Goal: Information Seeking & Learning: Compare options

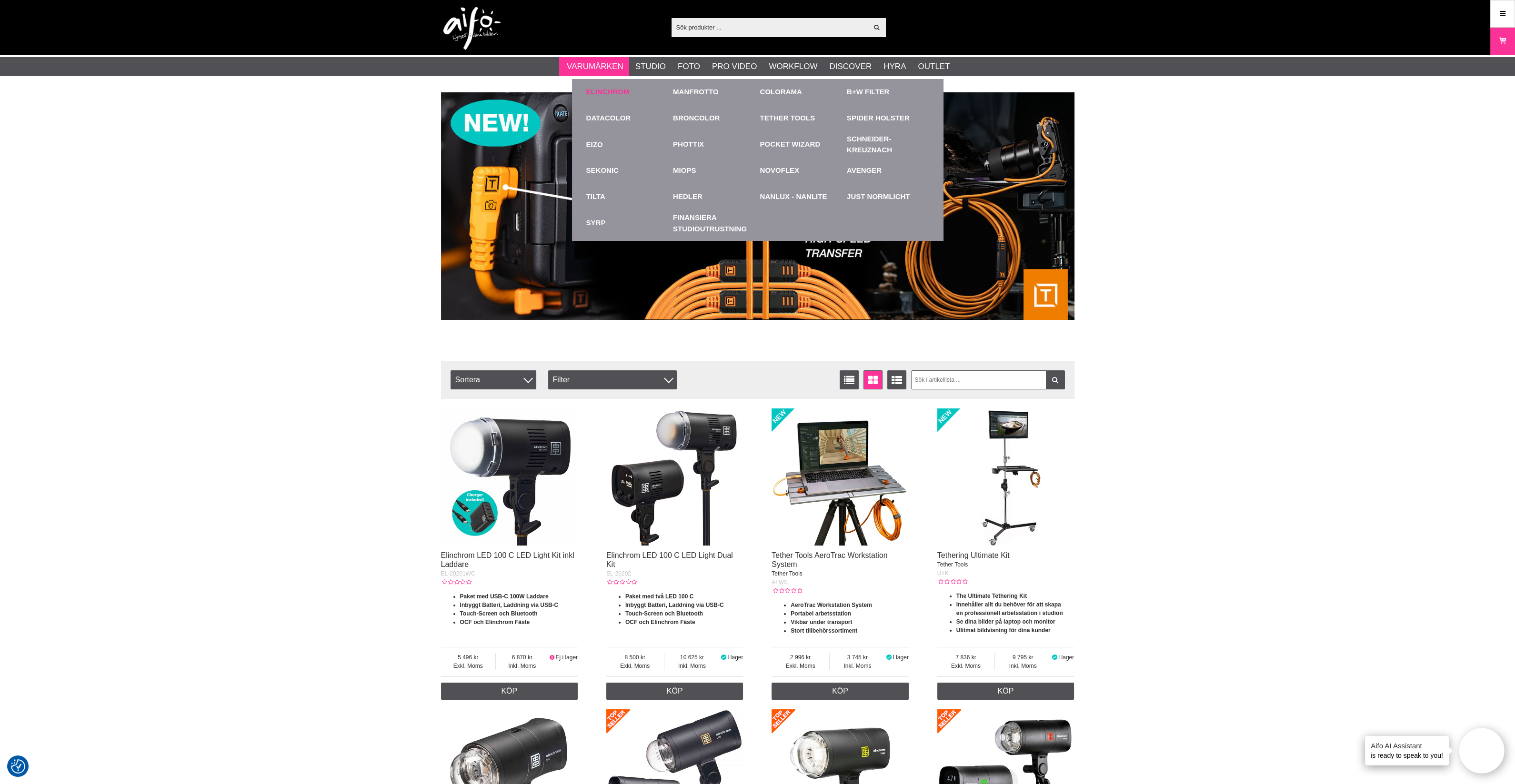
click at [609, 88] on link "Elinchrom" at bounding box center [608, 92] width 43 height 11
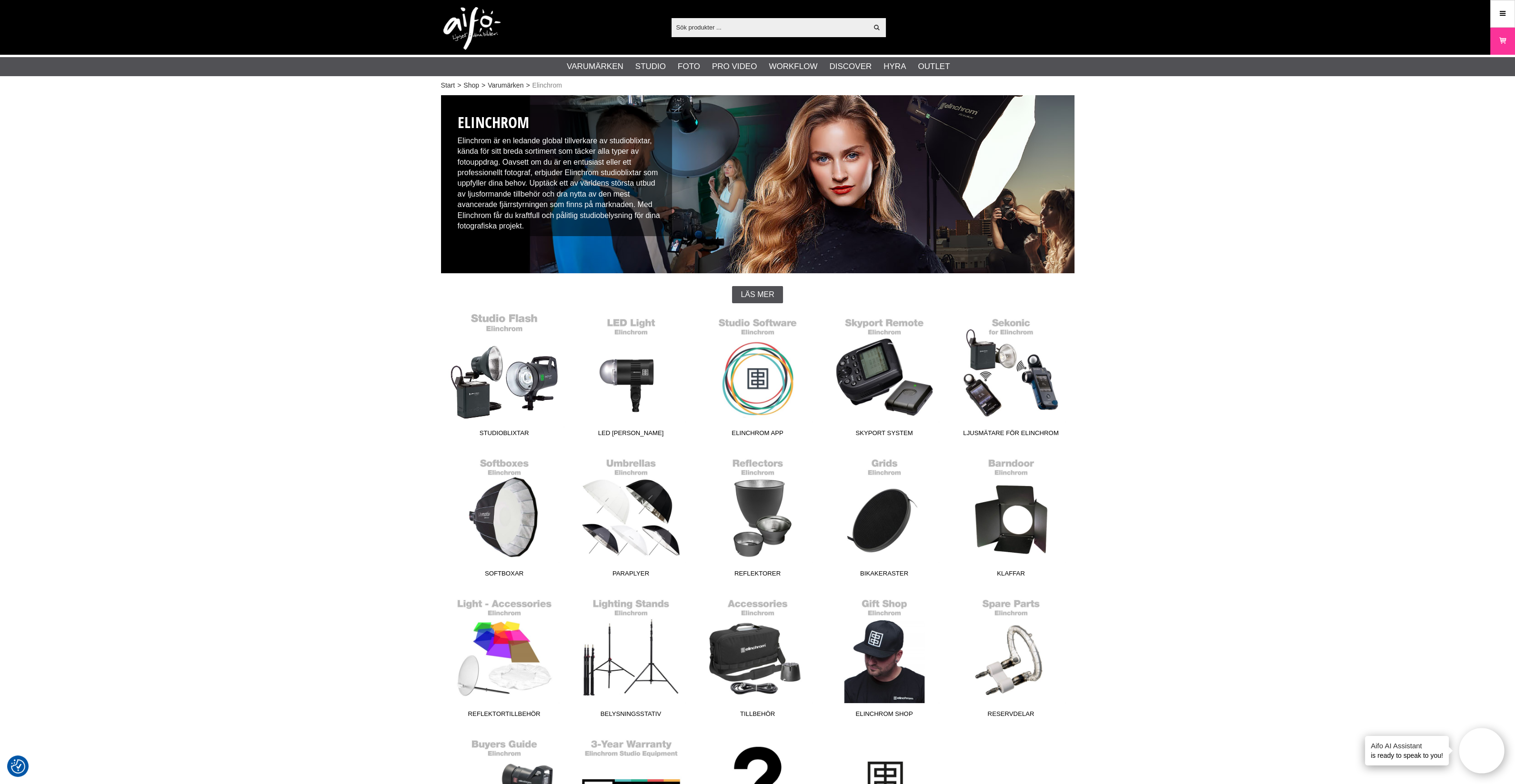
click at [526, 389] on link "Studioblixtar" at bounding box center [504, 376] width 126 height 129
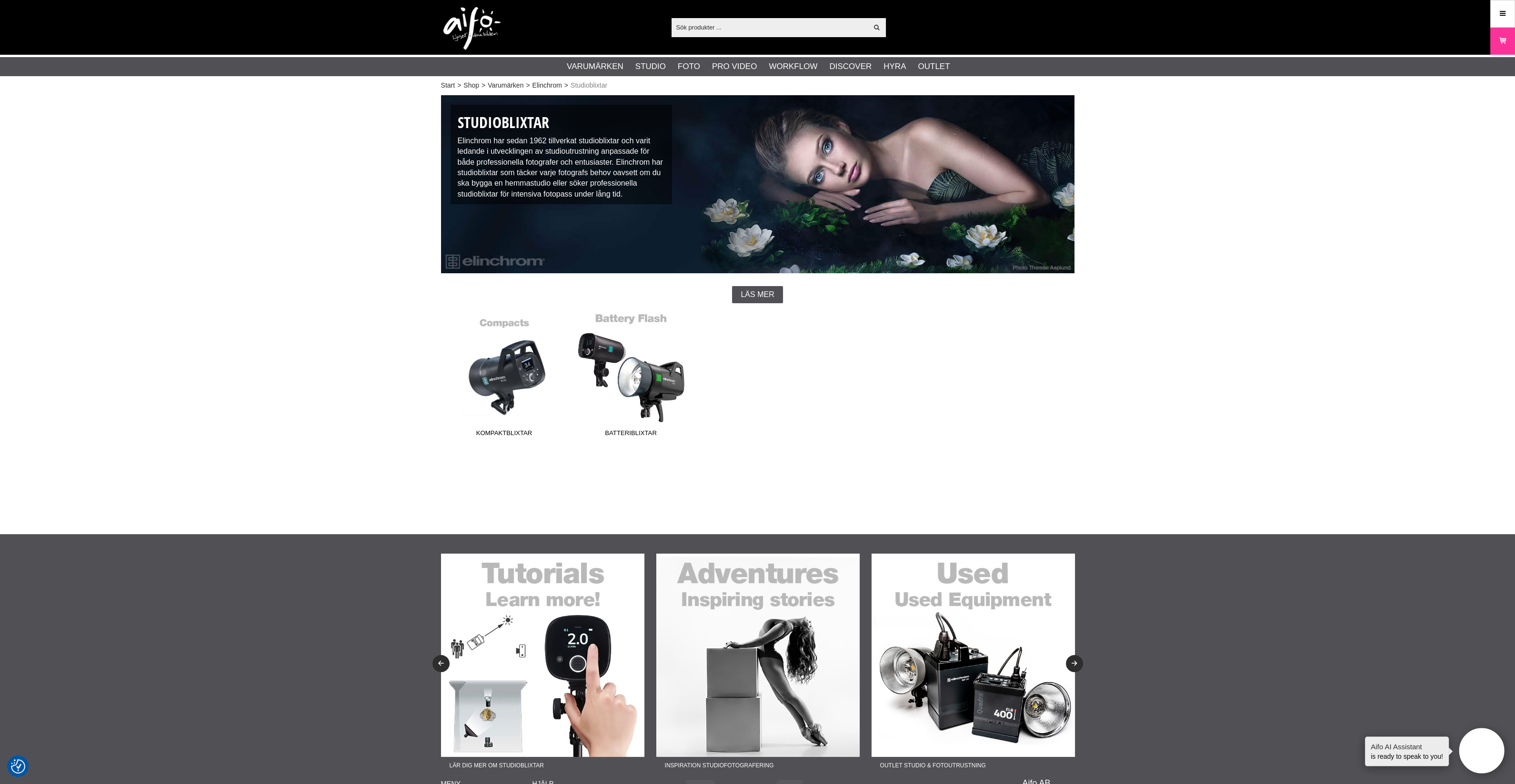
click at [632, 401] on link "Batteriblixtar" at bounding box center [631, 376] width 126 height 129
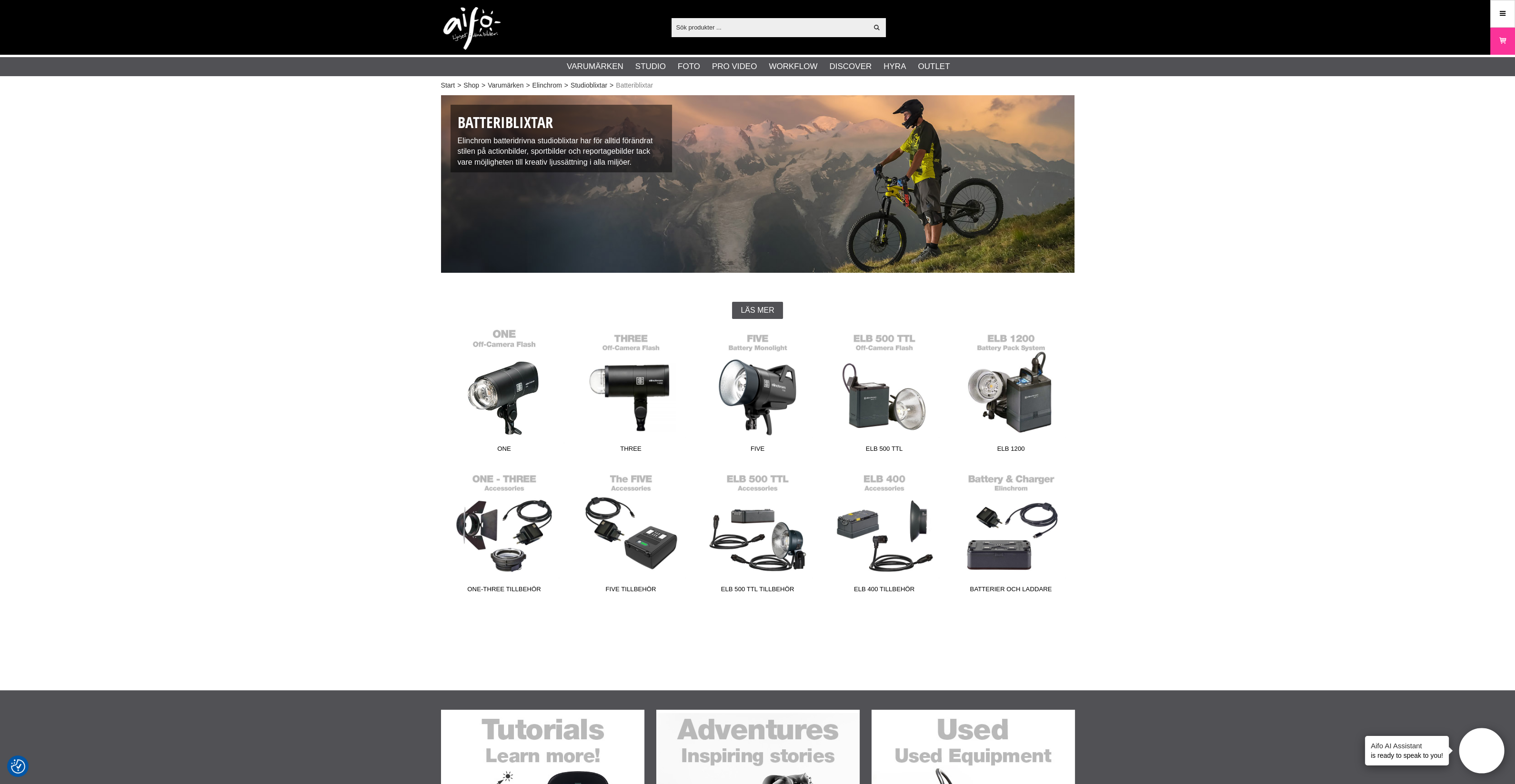
click at [527, 416] on link "ONE" at bounding box center [504, 393] width 126 height 129
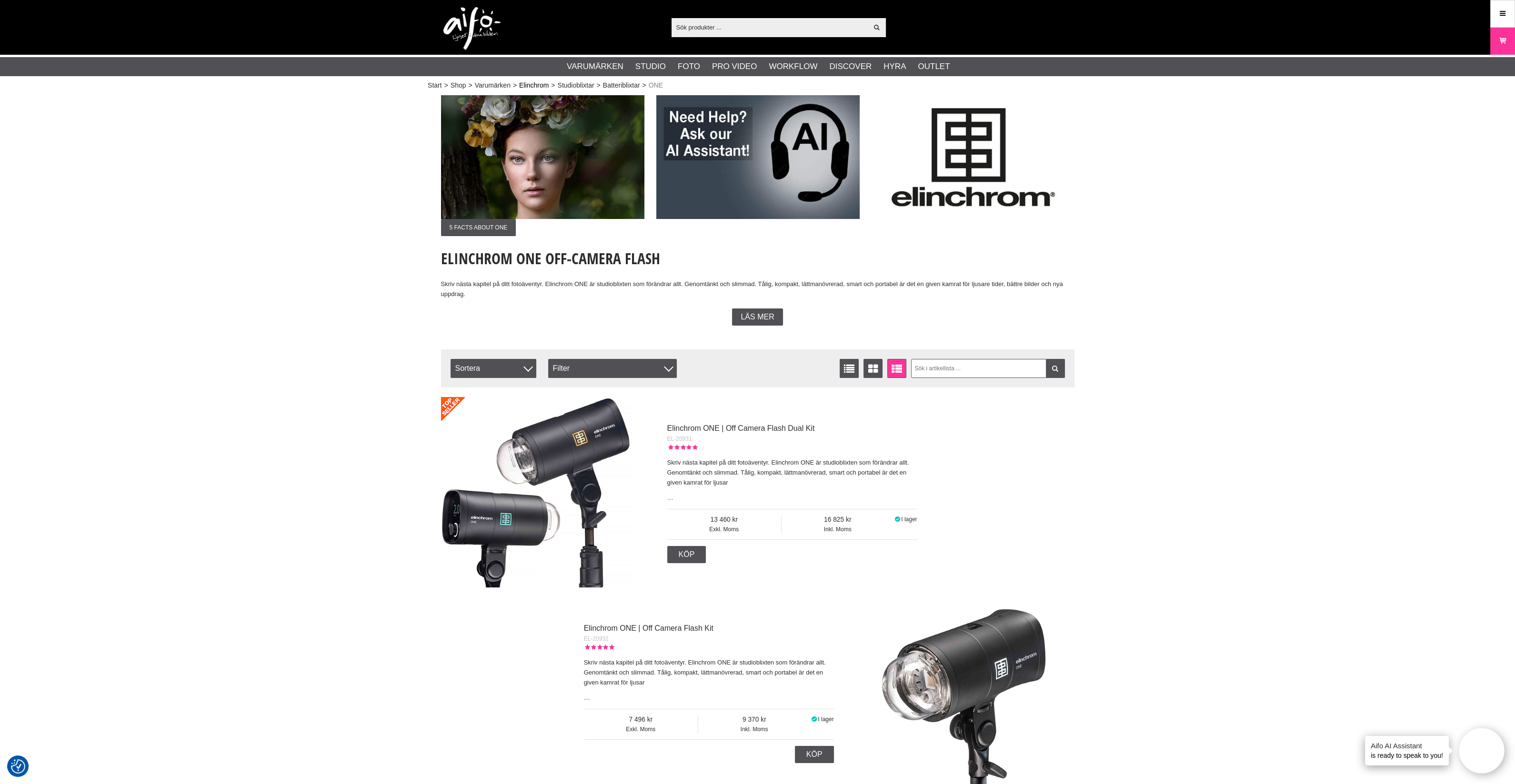
click at [534, 87] on link "Elinchrom" at bounding box center [534, 85] width 30 height 10
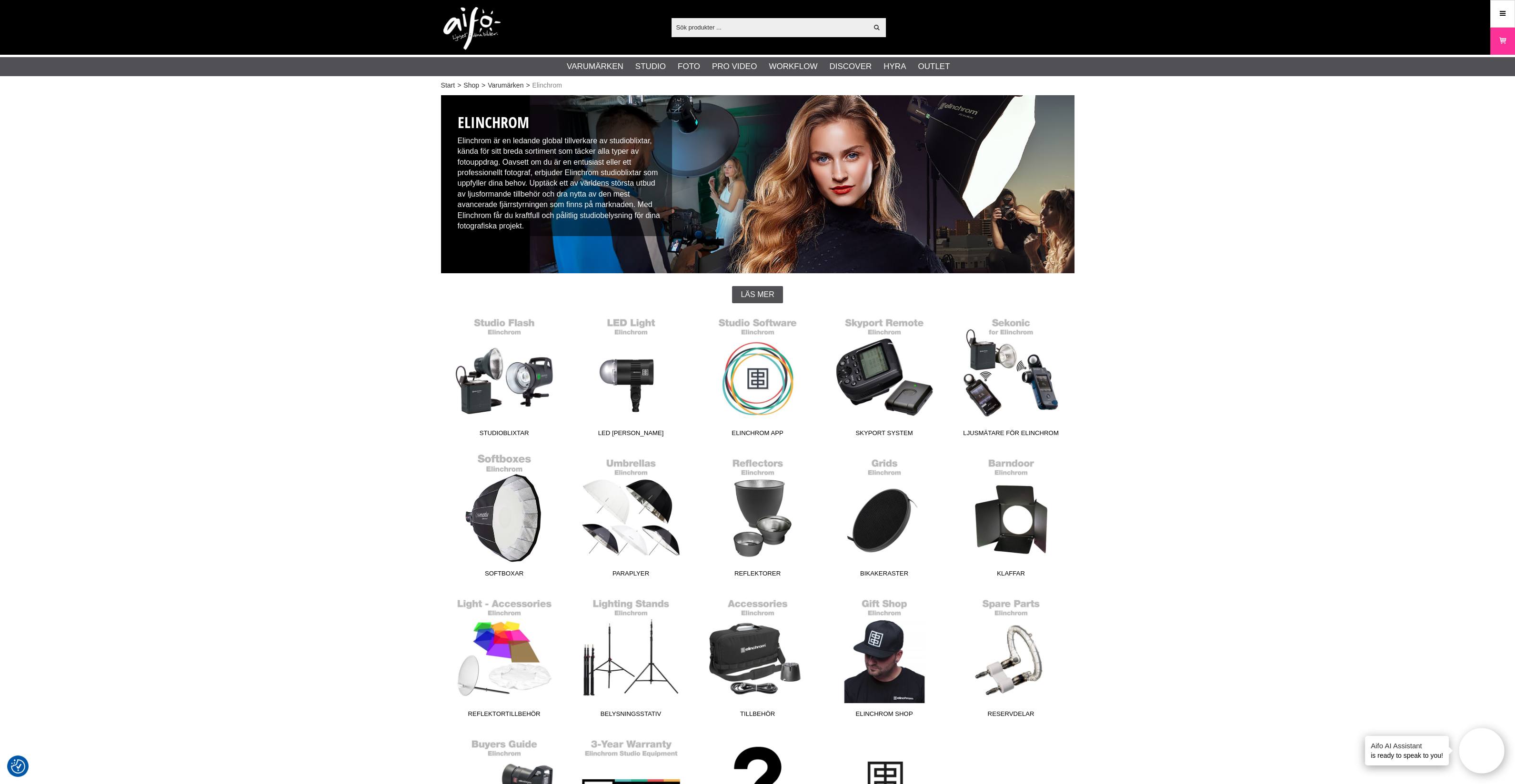
click at [522, 518] on link "Softboxar" at bounding box center [504, 517] width 126 height 129
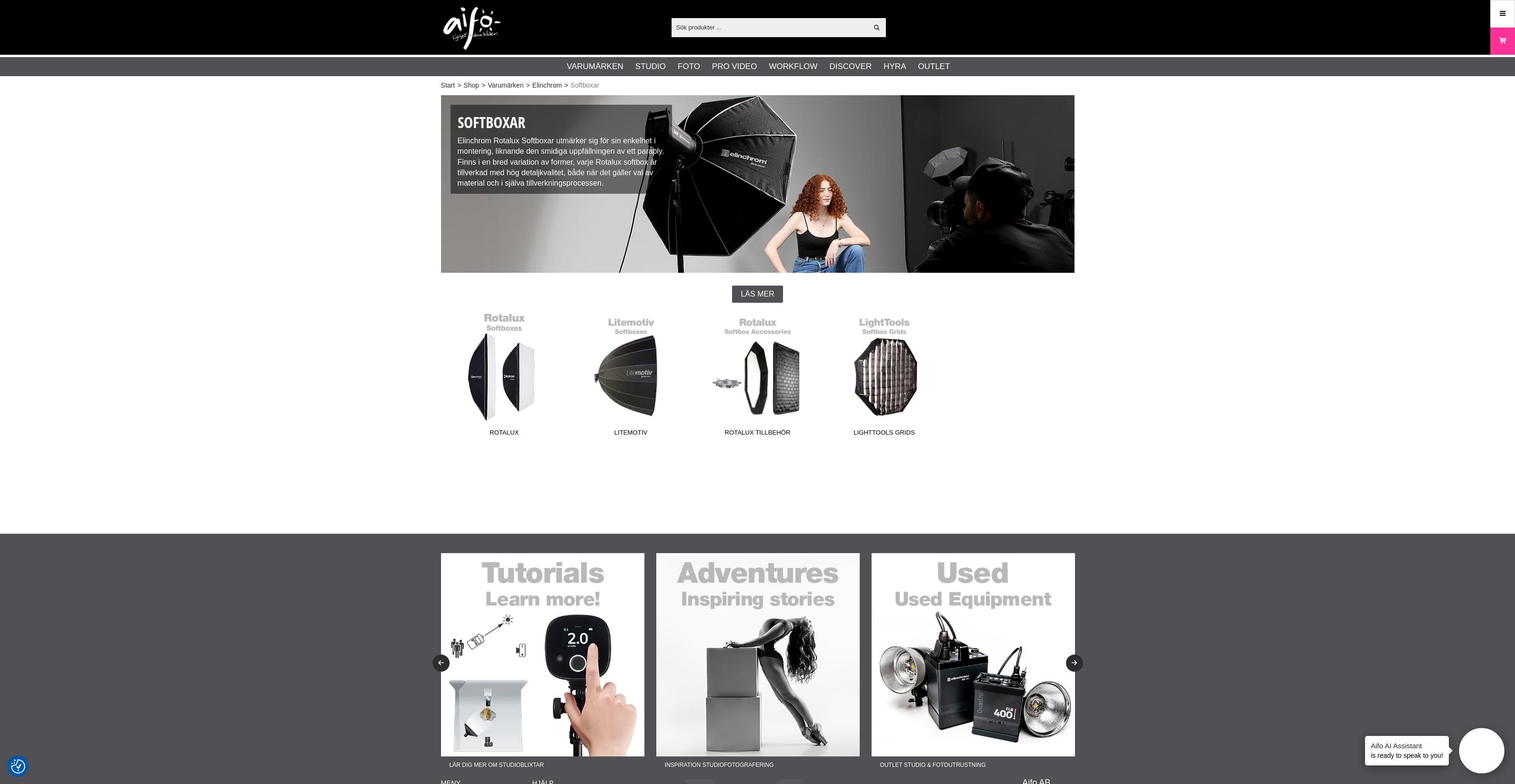
click at [505, 373] on link "Rotalux" at bounding box center [504, 376] width 126 height 129
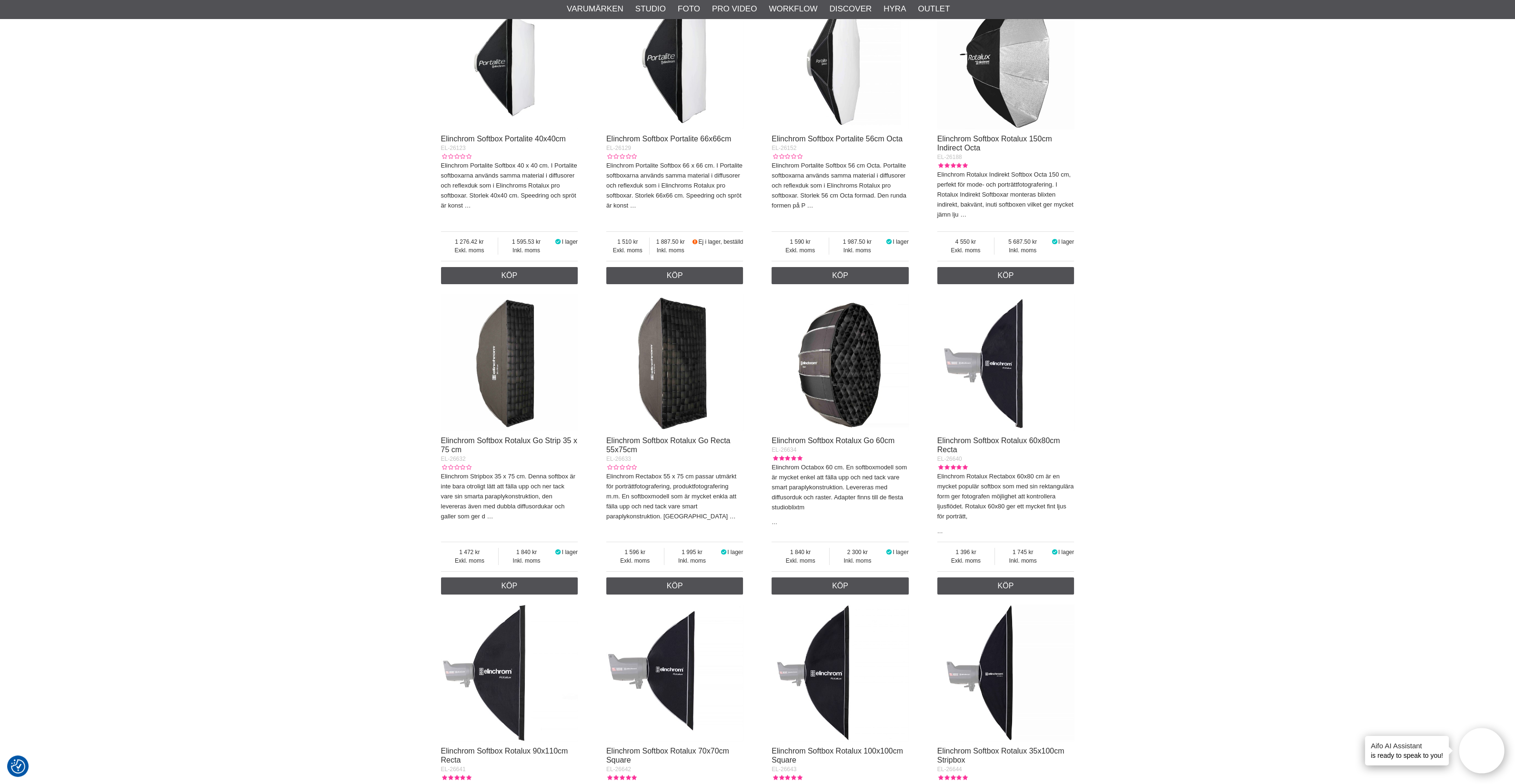
scroll to position [416, 0]
drag, startPoint x: 840, startPoint y: 376, endPoint x: 835, endPoint y: 401, distance: 25.5
click at [840, 375] on img at bounding box center [840, 361] width 137 height 137
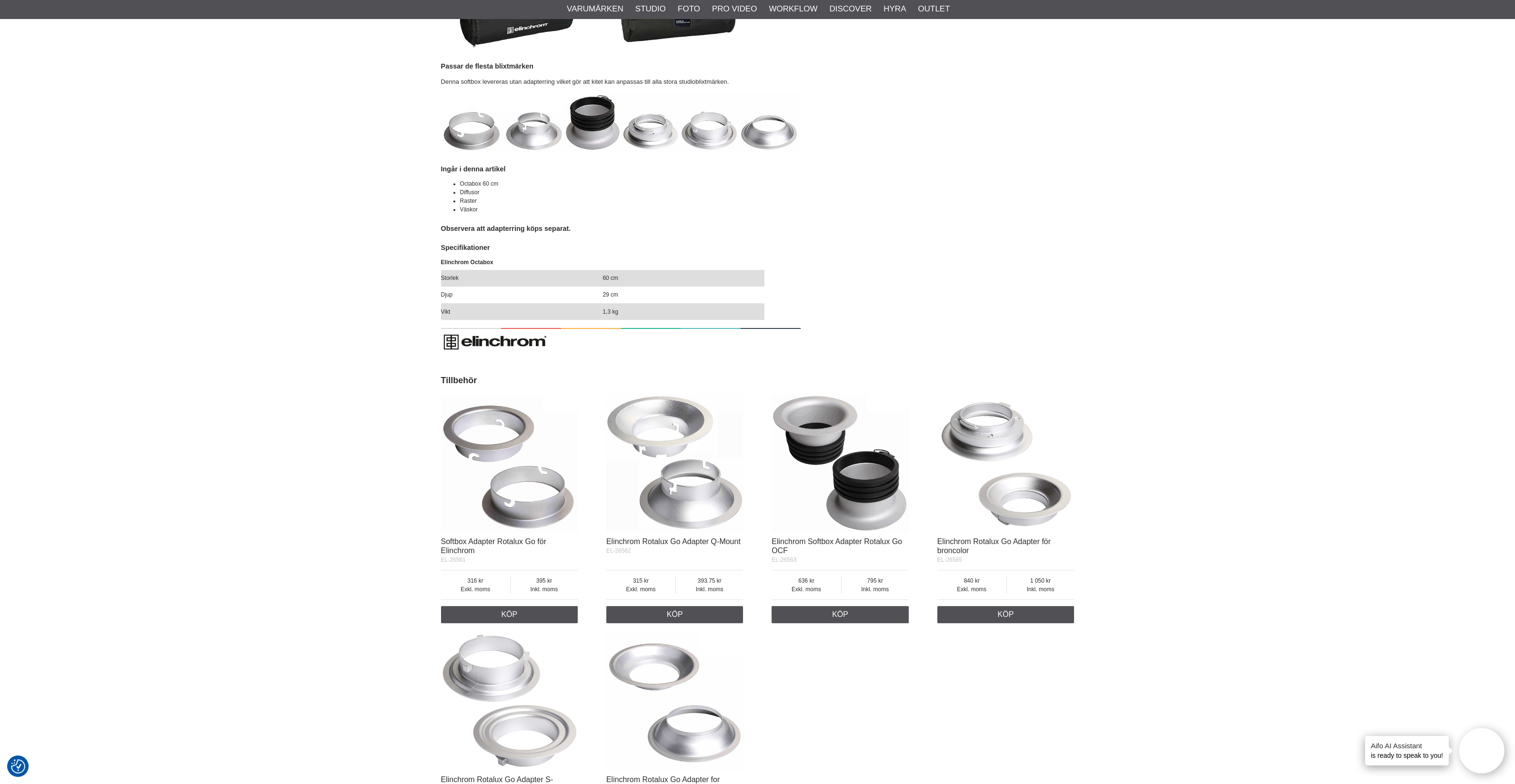
scroll to position [1369, 0]
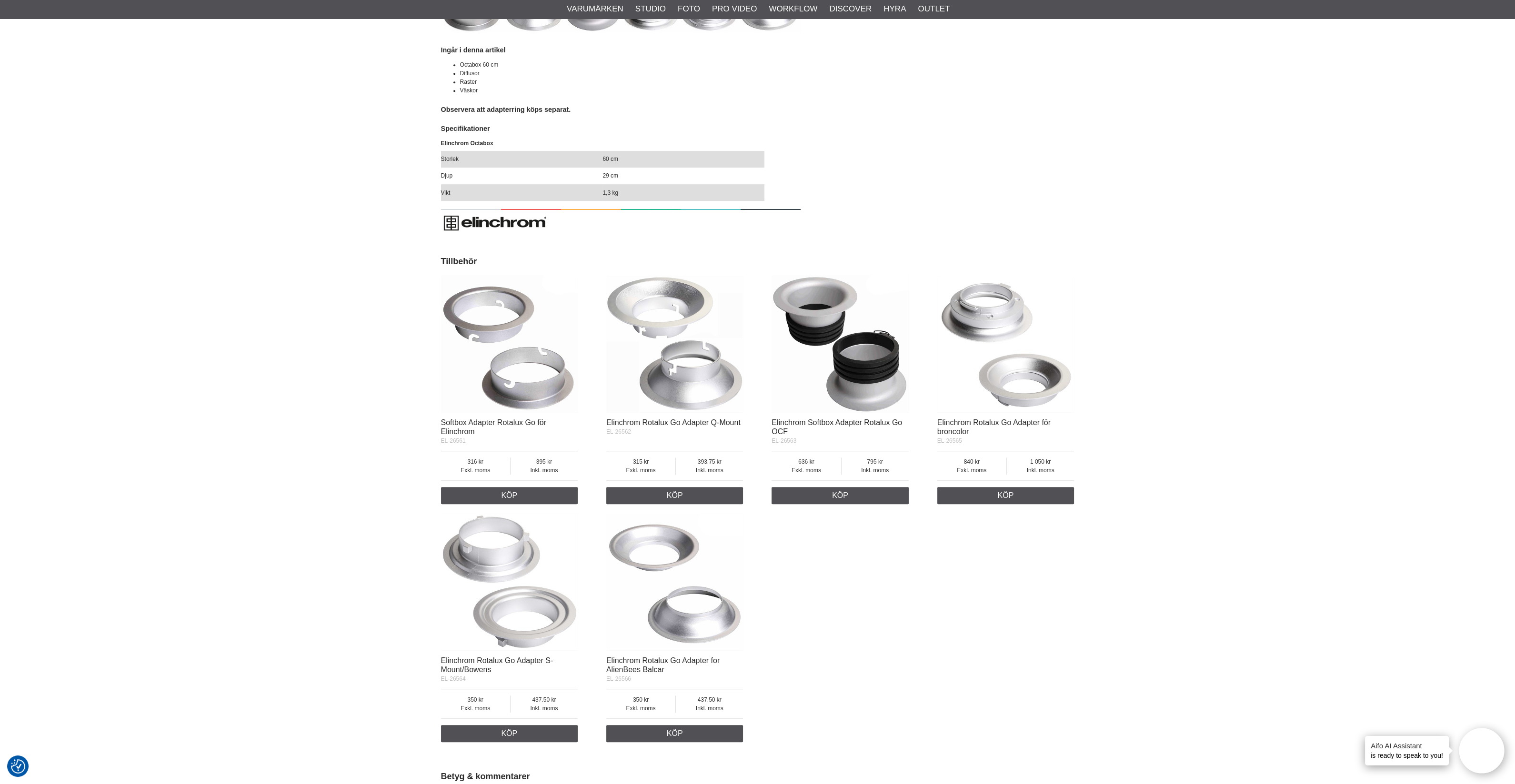
click at [878, 390] on img at bounding box center [840, 344] width 137 height 137
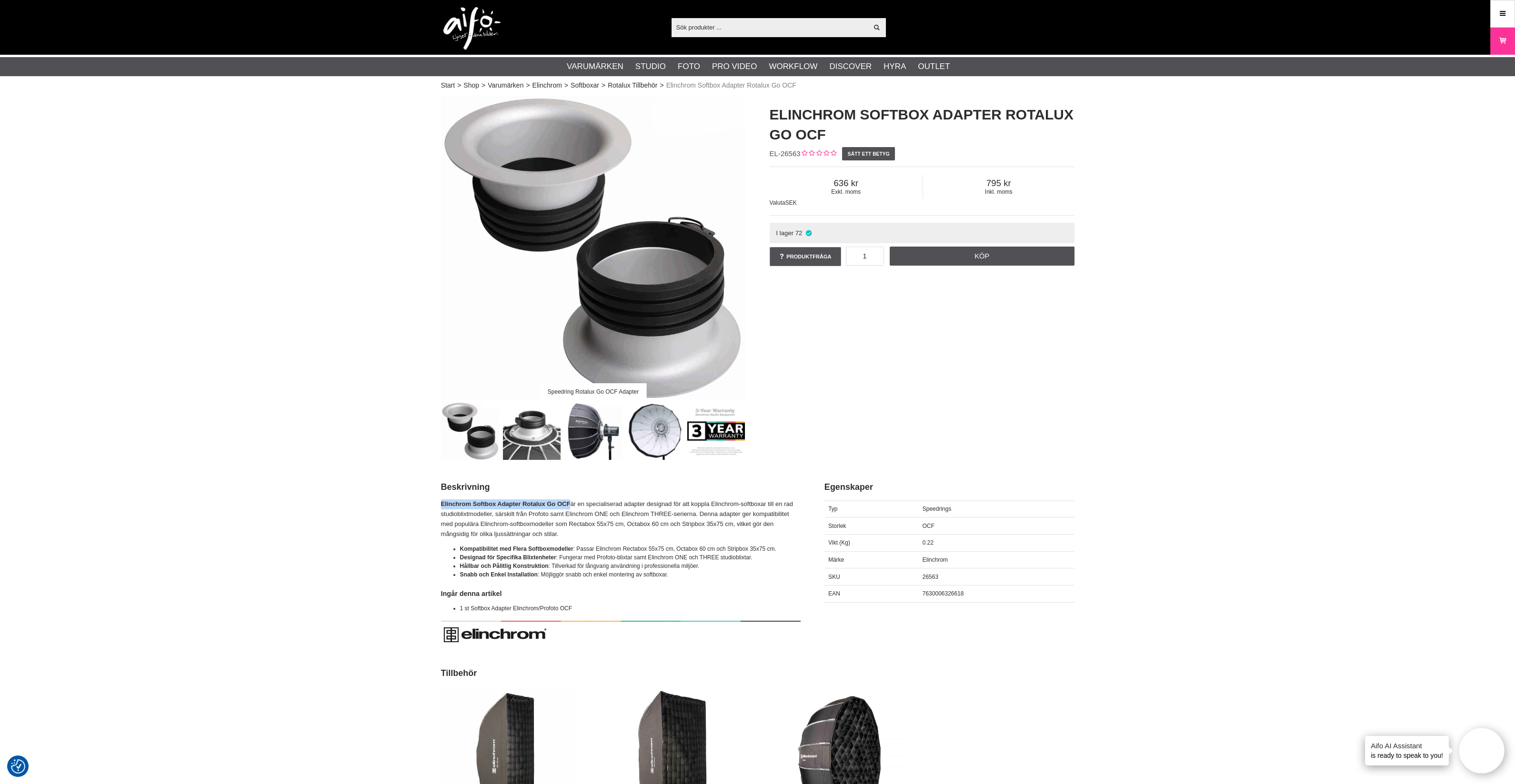
drag, startPoint x: 572, startPoint y: 508, endPoint x: 440, endPoint y: 508, distance: 132.0
click at [441, 508] on strong "Elinchrom Softbox Adapter Rotalux Go OCF" at bounding box center [506, 504] width 130 height 7
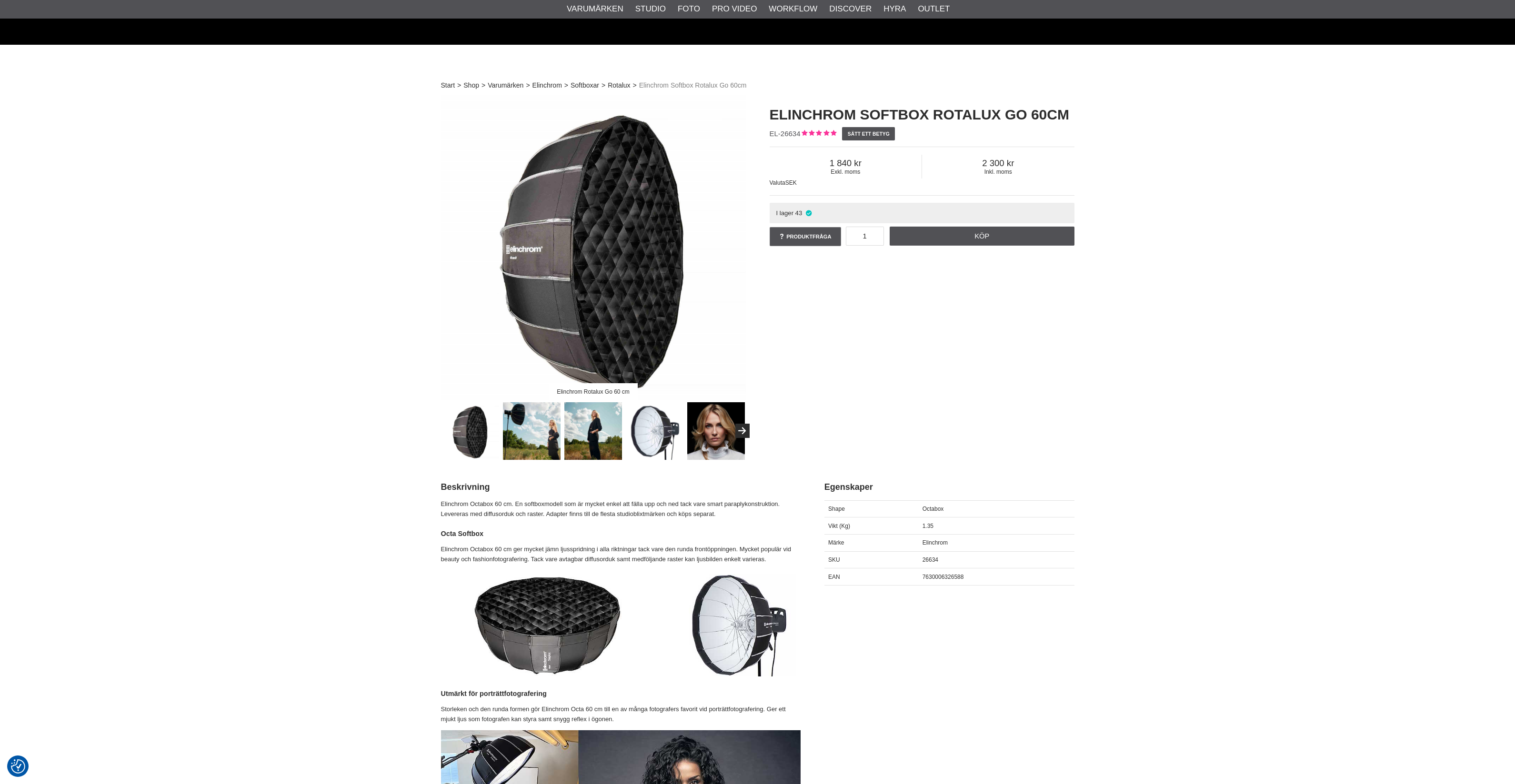
scroll to position [1369, 0]
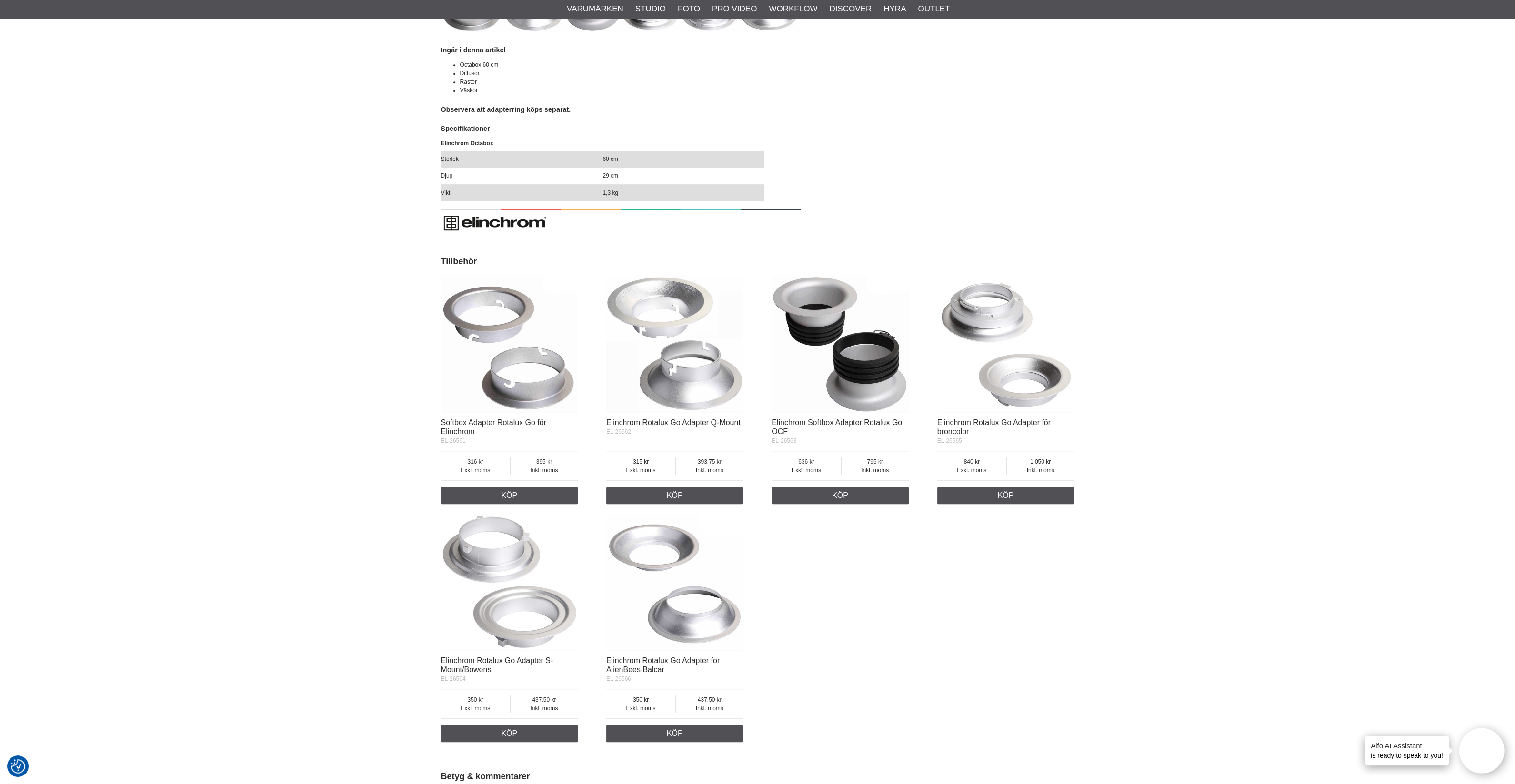
click at [527, 400] on img at bounding box center [509, 344] width 137 height 137
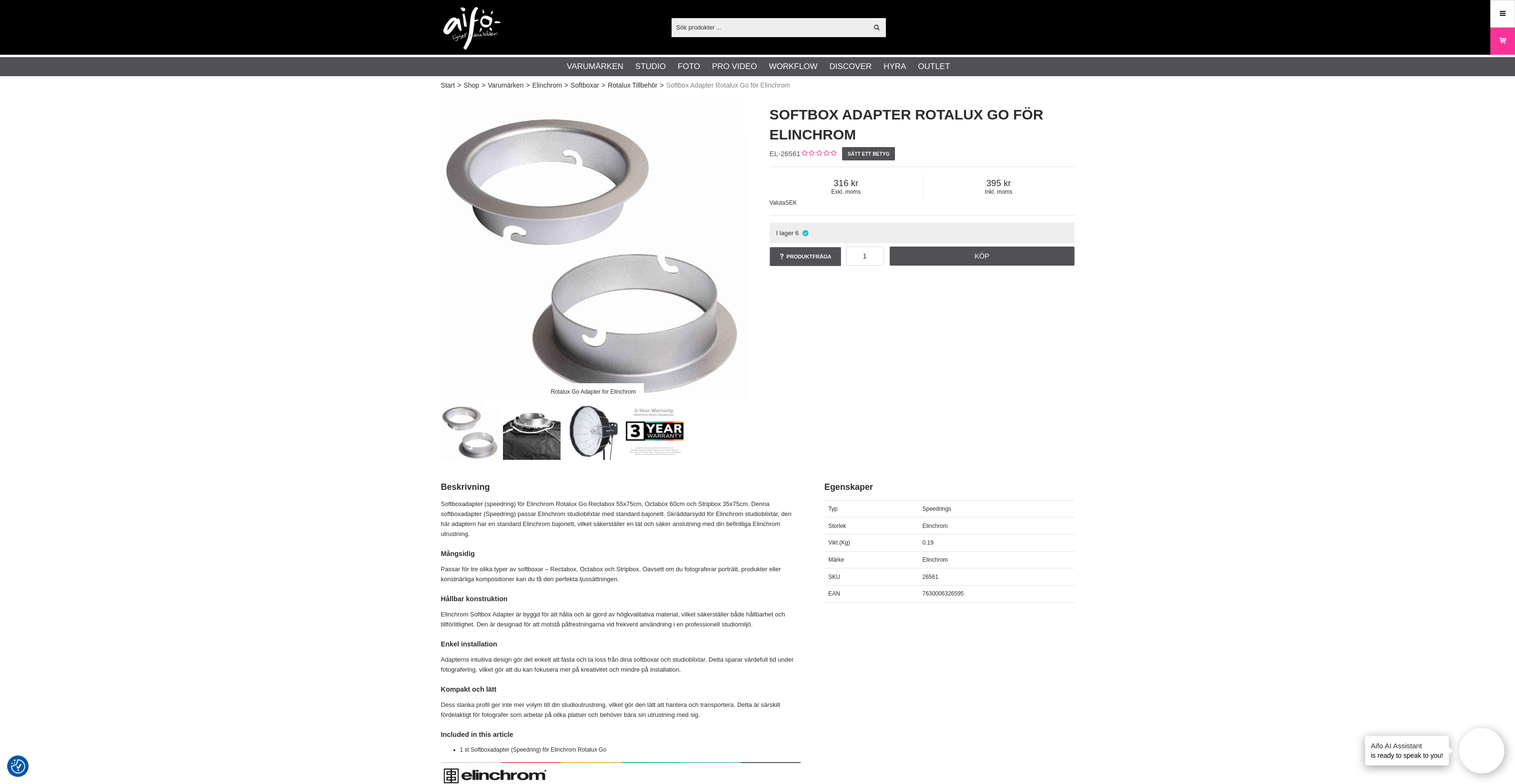
click at [523, 537] on p "Softboxadapter (speedring) för Elinchrom Rotalux Go Rectabox 55x75cm, Octabox 6…" at bounding box center [621, 519] width 359 height 39
